Goal: Information Seeking & Learning: Learn about a topic

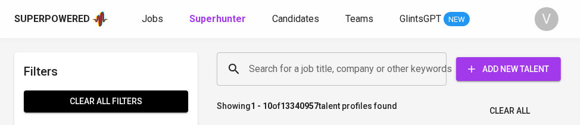
click at [352, 64] on input "Search for a job title, company or other keywords" at bounding box center [334, 69] width 177 height 23
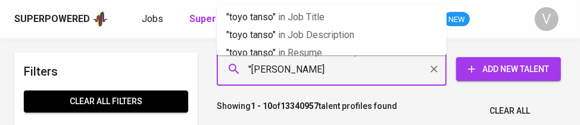
type input ""toyo tanso""
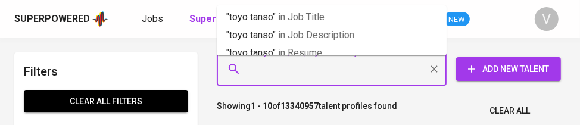
click at [352, 71] on input "Search for a job title, company or other keywords" at bounding box center [334, 69] width 177 height 23
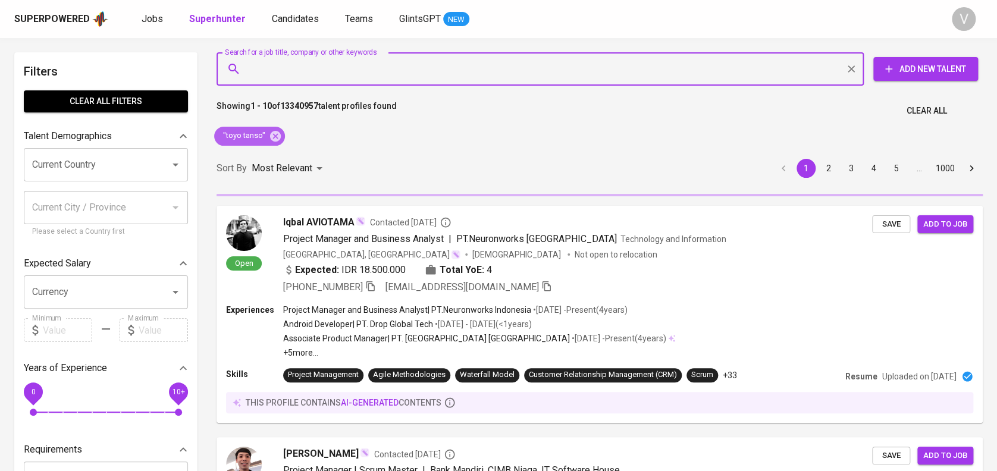
click at [233, 124] on span ""toyo tanso"" at bounding box center [243, 135] width 58 height 11
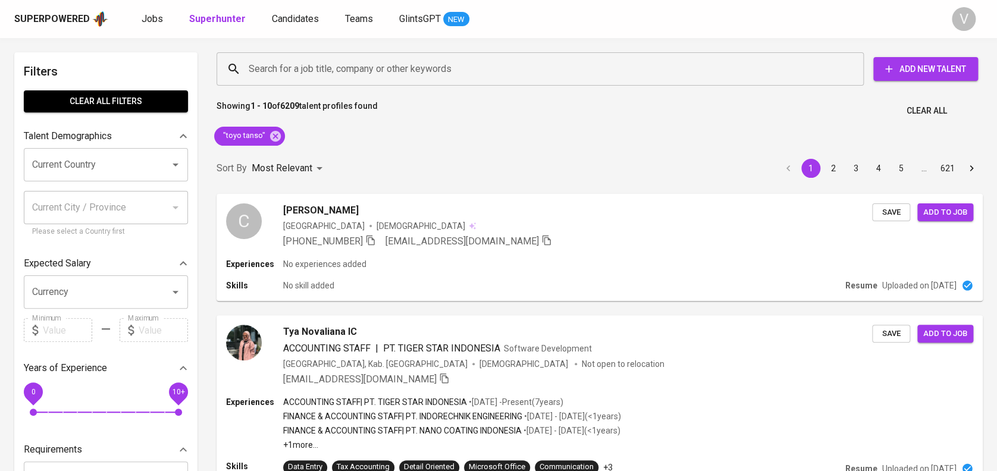
click at [428, 124] on div "Sort By Most Relevant MOST_RELEVANT 1 2 3 4 5 … 621" at bounding box center [599, 169] width 781 height 36
click at [579, 124] on div "Sort By Most Relevant MOST_RELEVANT 1 2 3 4 5 … 621" at bounding box center [599, 169] width 781 height 36
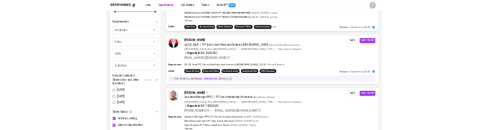
scroll to position [794, 0]
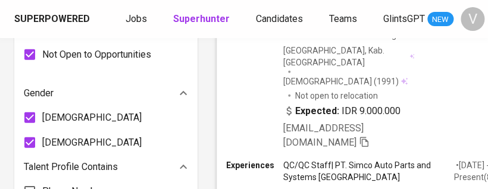
drag, startPoint x: 255, startPoint y: 177, endPoint x: 251, endPoint y: 201, distance: 24.1
